Goal: Task Accomplishment & Management: Use online tool/utility

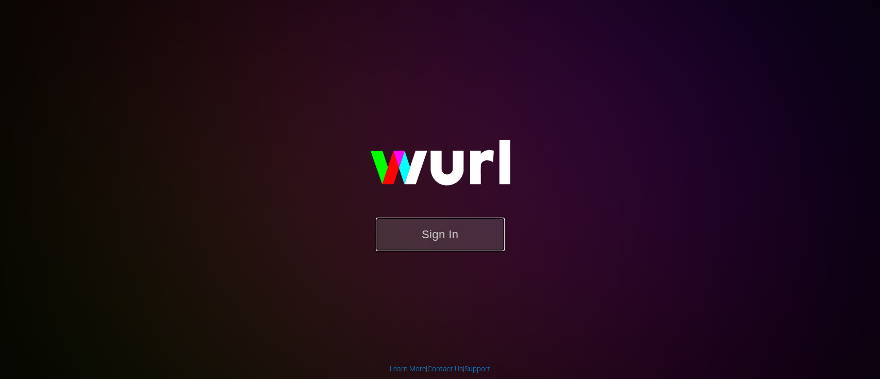
click at [438, 231] on button "Sign In" at bounding box center [440, 235] width 129 height 34
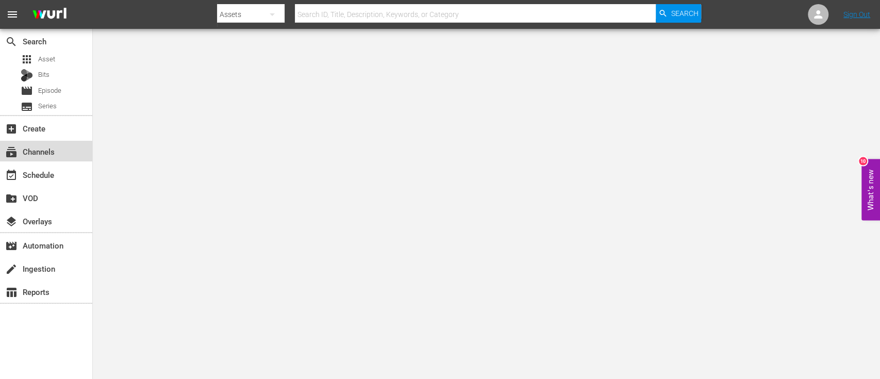
click at [46, 155] on div "subscriptions Channels" at bounding box center [29, 149] width 58 height 9
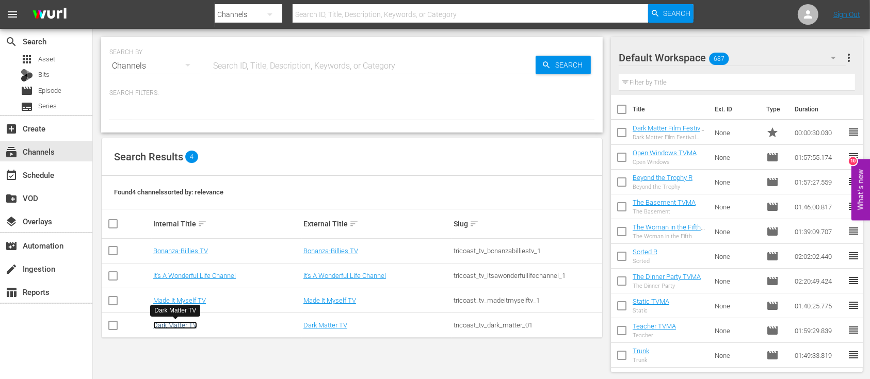
click at [172, 328] on link "Dark Matter TV" at bounding box center [175, 325] width 44 height 8
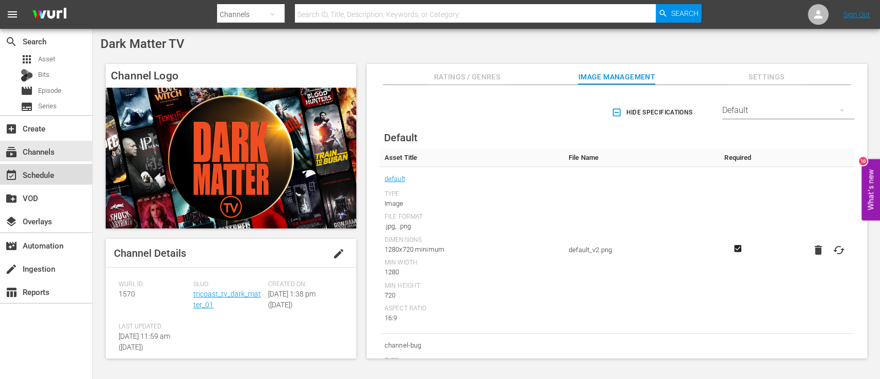
click at [42, 178] on div "event_available Schedule" at bounding box center [29, 173] width 58 height 9
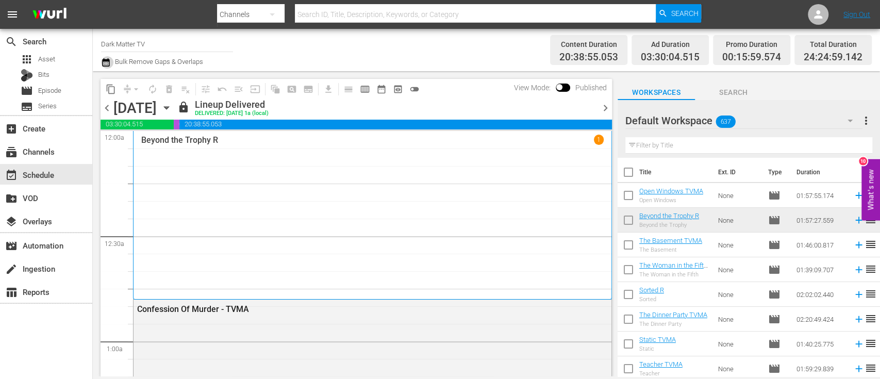
click at [106, 64] on icon "button" at bounding box center [106, 62] width 10 height 12
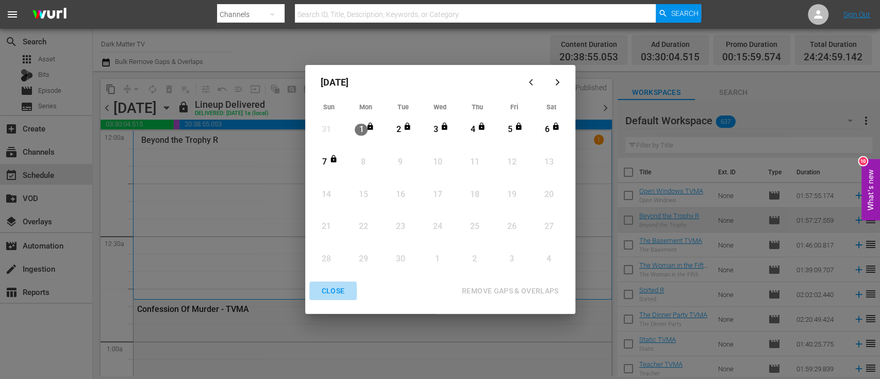
click at [337, 291] on div "CLOSE" at bounding box center [334, 291] width 40 height 13
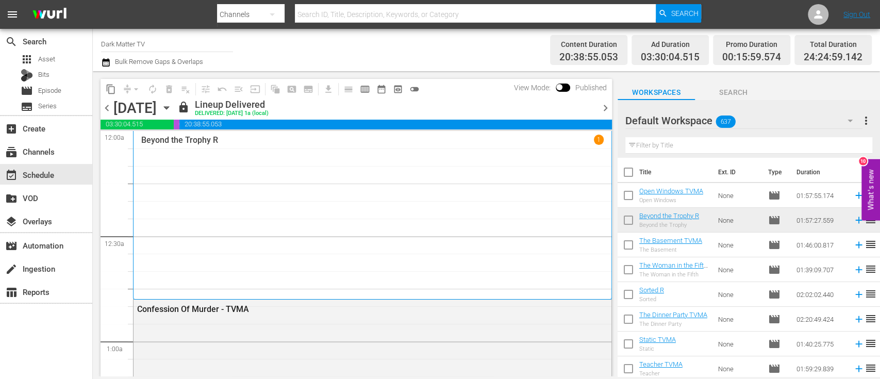
click at [172, 110] on icon "button" at bounding box center [166, 107] width 11 height 11
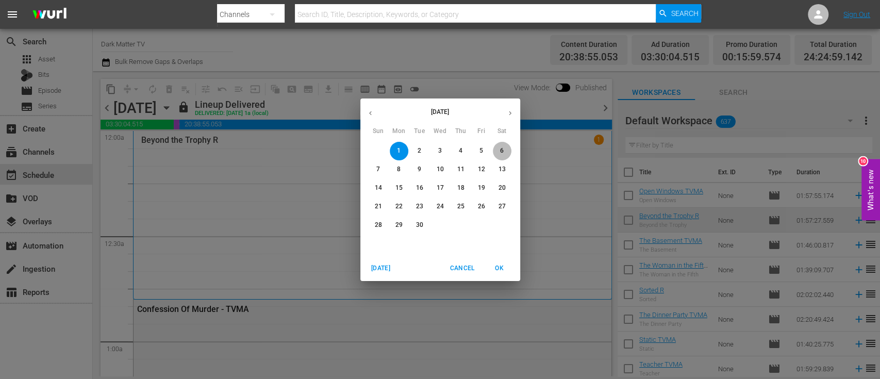
click at [507, 150] on span "6" at bounding box center [502, 150] width 19 height 9
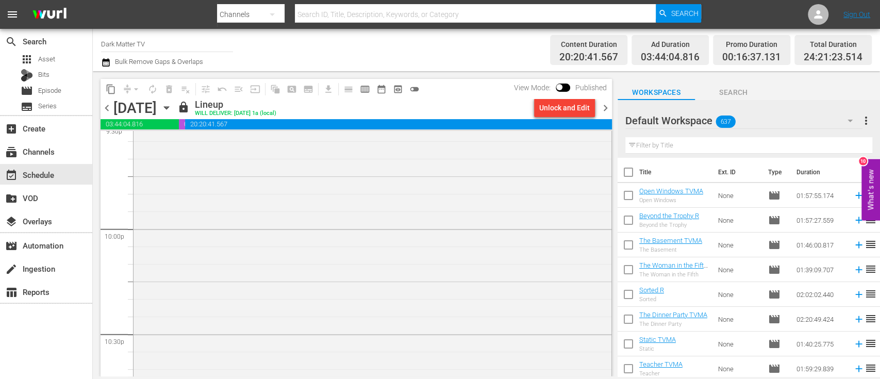
scroll to position [4913, 0]
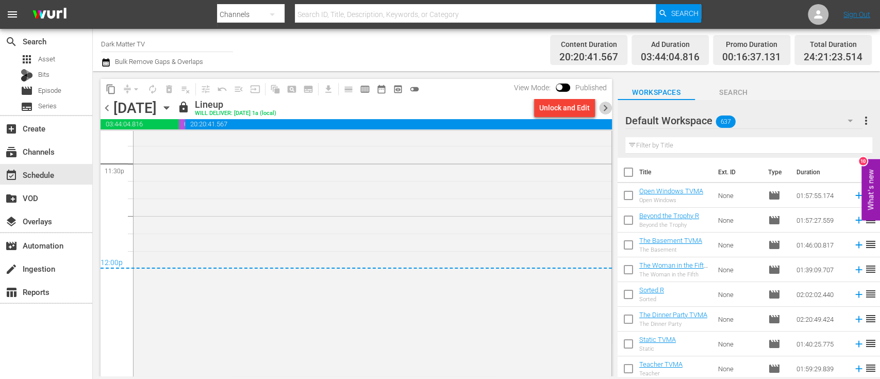
click at [606, 110] on span "chevron_right" at bounding box center [605, 108] width 13 height 13
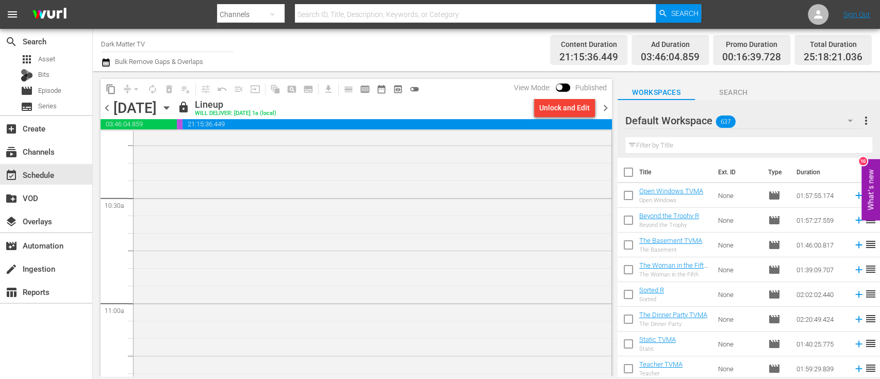
click at [605, 105] on span "chevron_right" at bounding box center [605, 108] width 13 height 13
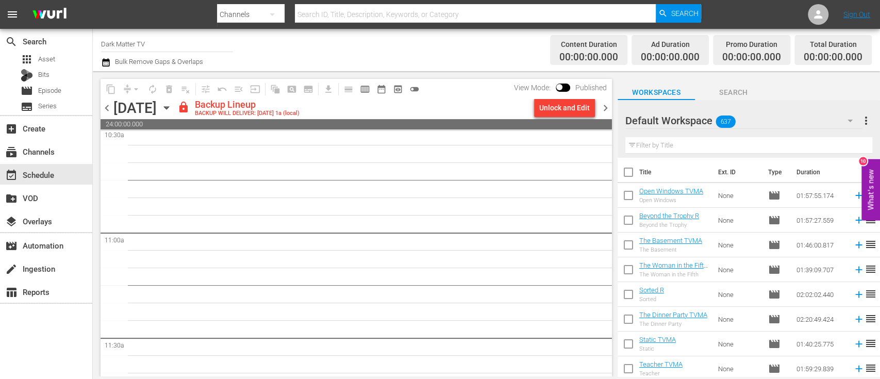
scroll to position [2195, 0]
